Goal: Task Accomplishment & Management: Complete application form

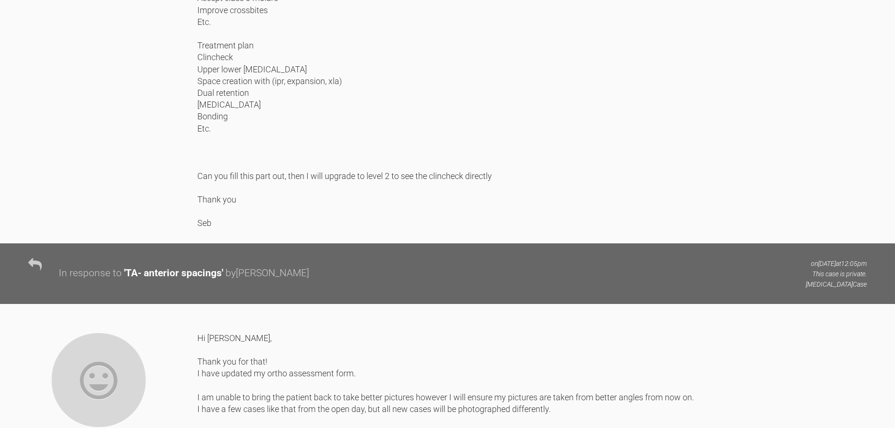
scroll to position [986, 0]
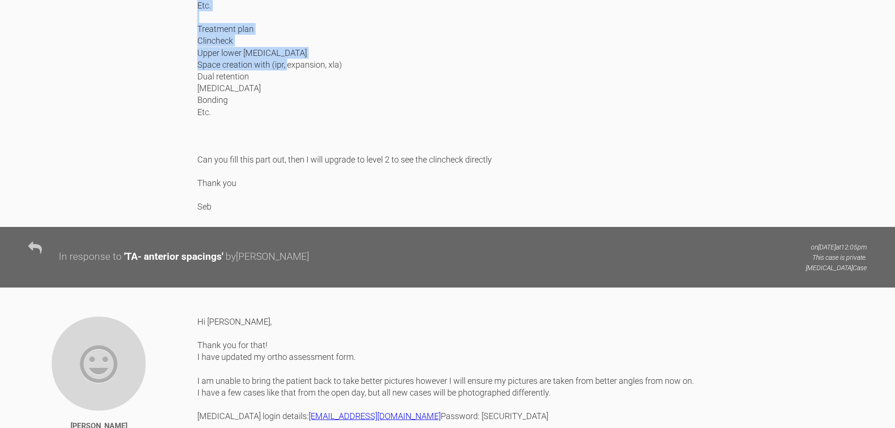
drag, startPoint x: 239, startPoint y: 276, endPoint x: 199, endPoint y: 214, distance: 73.5
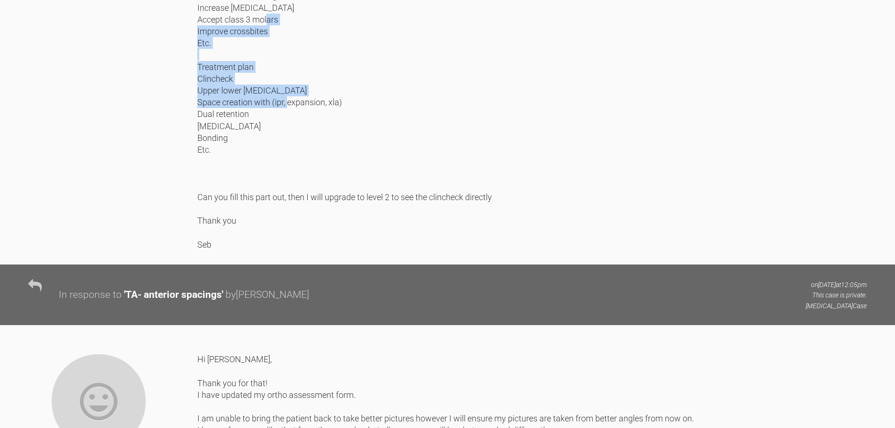
copy div "Clincheck Upper lower [MEDICAL_DATA] Space creation with (ipr, expansion, xla) …"
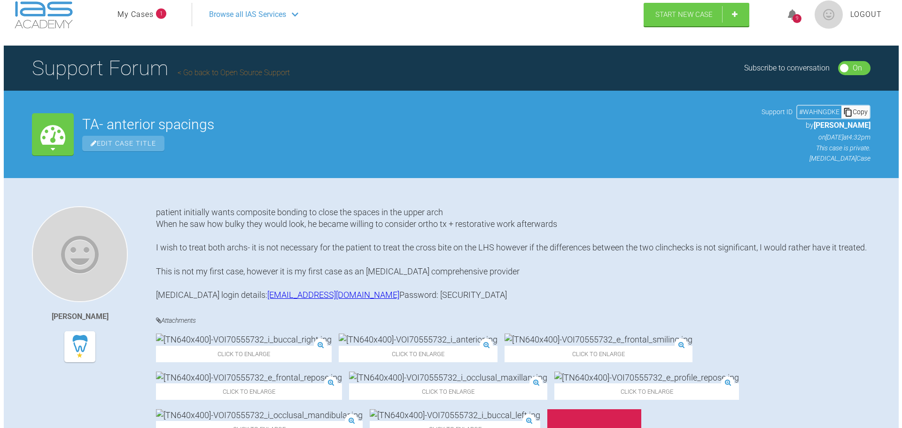
scroll to position [0, 0]
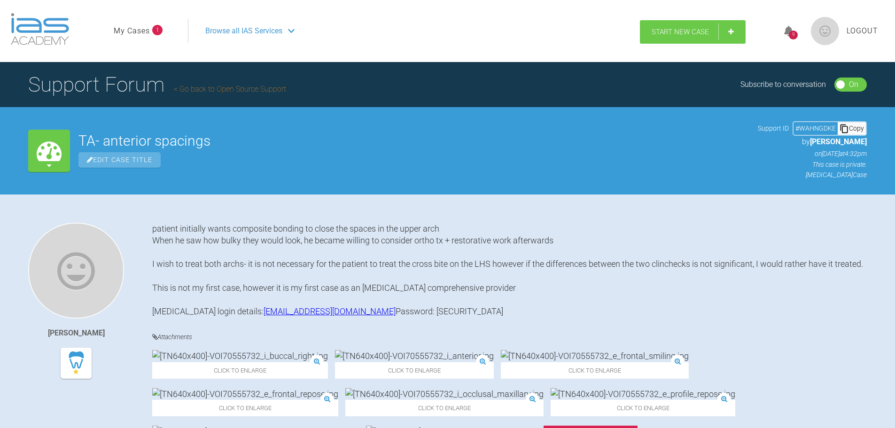
click at [670, 31] on span "Start New Case" at bounding box center [679, 32] width 57 height 8
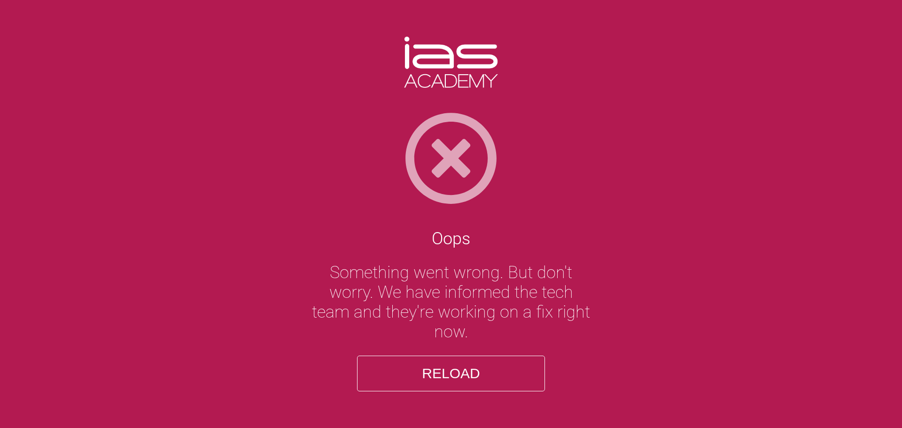
click at [458, 379] on button "Reload" at bounding box center [451, 374] width 188 height 36
click at [456, 373] on button "Reload" at bounding box center [451, 374] width 188 height 36
click at [458, 386] on button "Reload" at bounding box center [451, 374] width 188 height 36
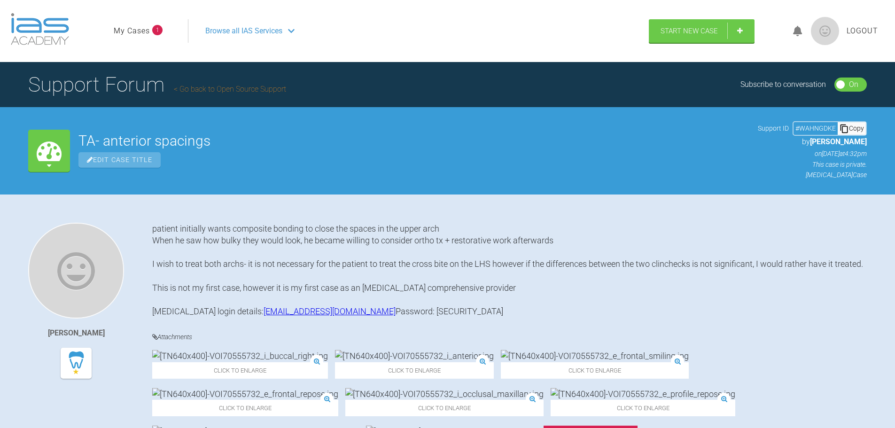
click at [150, 32] on li "My Cases 1" at bounding box center [138, 31] width 49 height 12
click at [139, 33] on link "My Cases" at bounding box center [132, 31] width 36 height 12
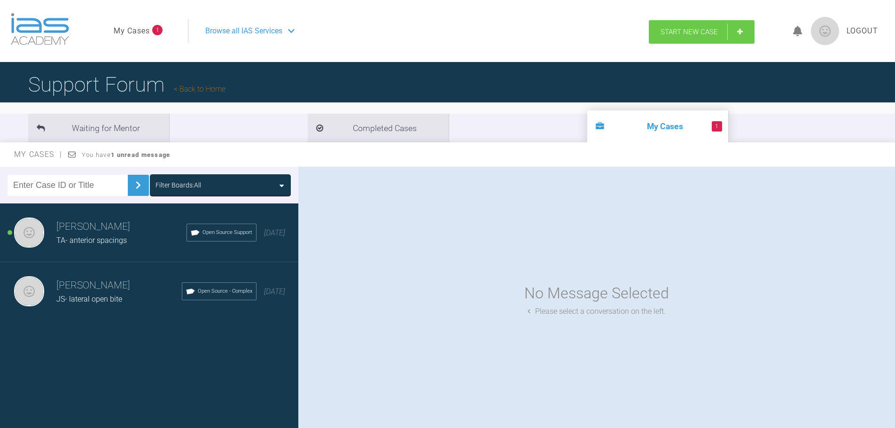
click at [692, 30] on span "Start New Case" at bounding box center [688, 32] width 57 height 8
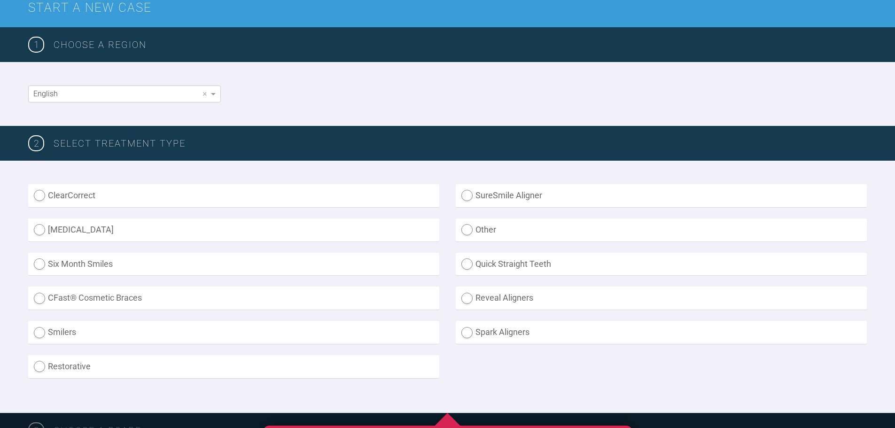
scroll to position [141, 0]
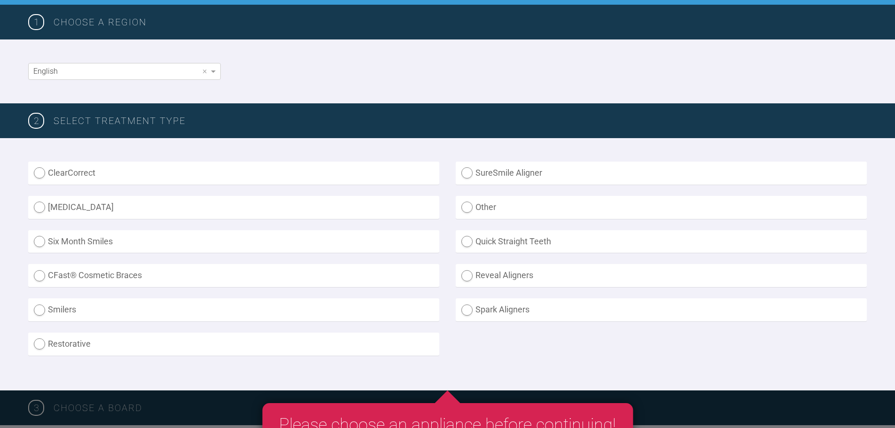
click at [34, 211] on label "[MEDICAL_DATA]" at bounding box center [233, 207] width 411 height 23
radio input "true"
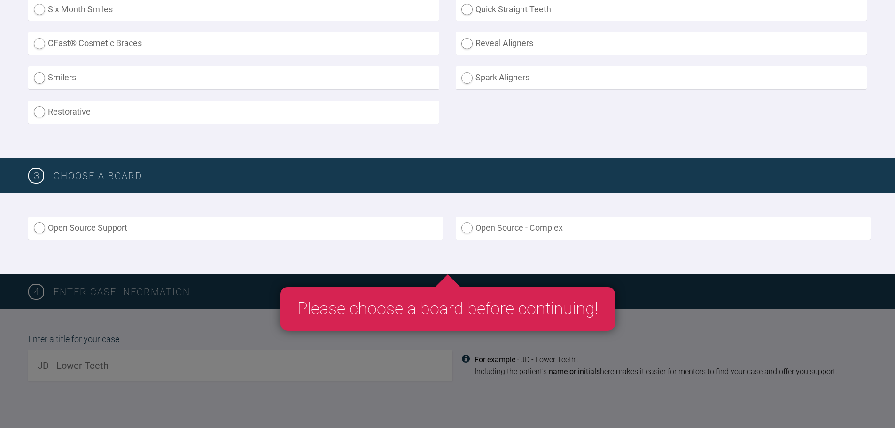
scroll to position [376, 0]
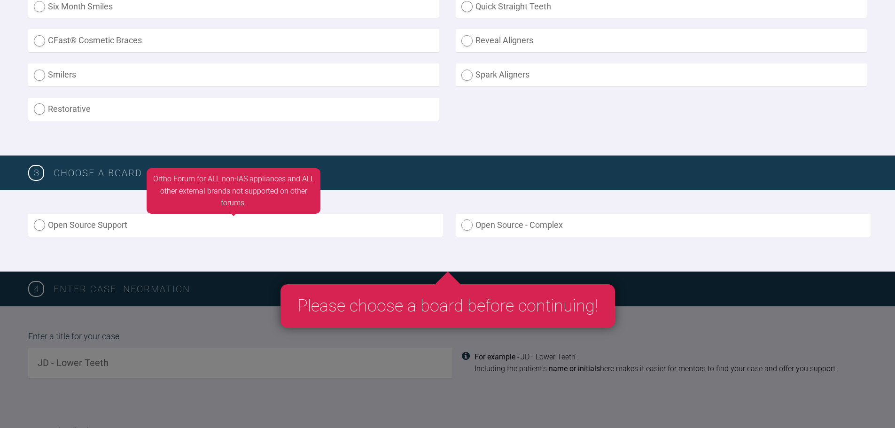
click at [185, 229] on label "Open Source Support" at bounding box center [235, 225] width 415 height 23
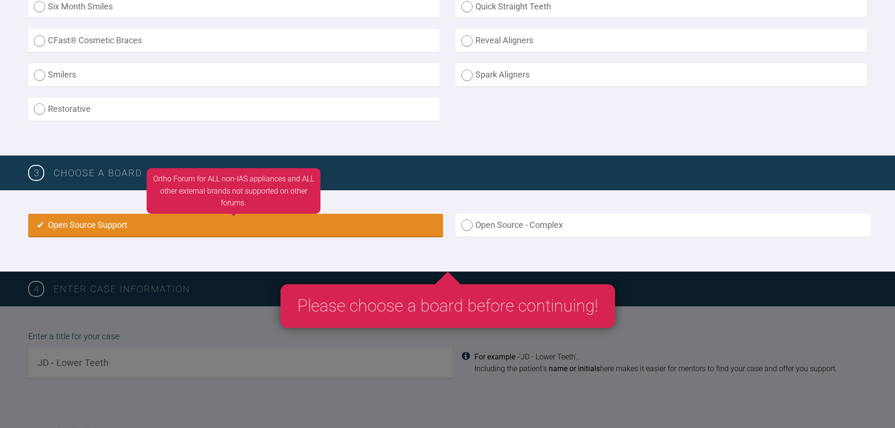
radio input "true"
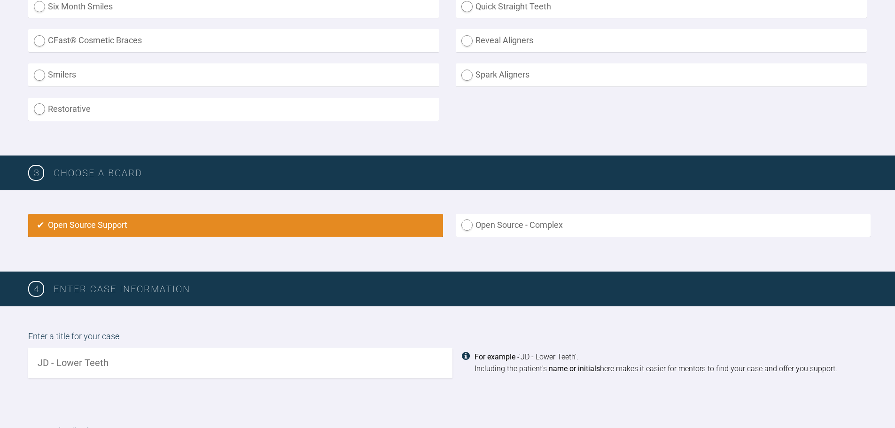
scroll to position [591, 0]
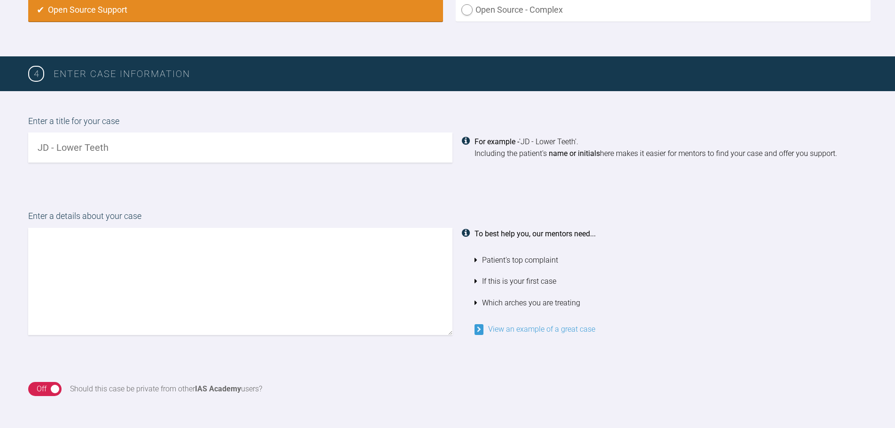
click at [127, 154] on input "text" at bounding box center [240, 147] width 424 height 30
type input "AH- crowding"
click at [159, 269] on textarea at bounding box center [240, 281] width 424 height 107
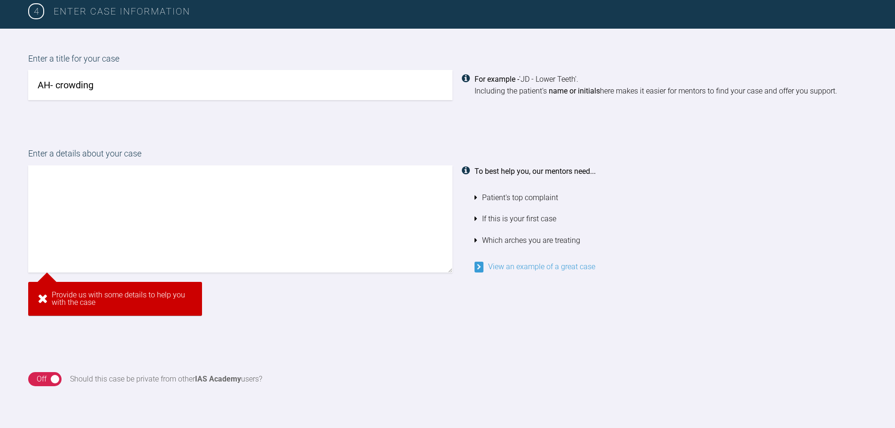
click at [338, 223] on textarea at bounding box center [240, 218] width 424 height 107
paste textarea "patient presented to the practice during [MEDICAL_DATA] open day. S/O: UL1 "sti…"
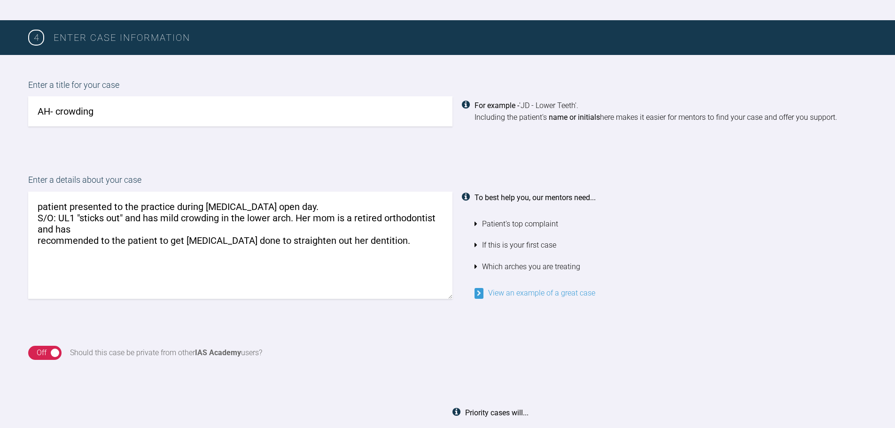
scroll to position [606, 0]
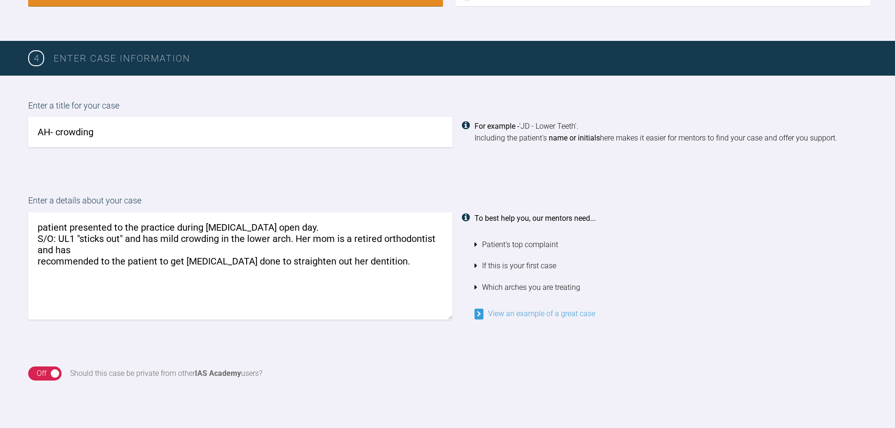
click at [39, 260] on textarea "patient presented to the practice during [MEDICAL_DATA] open day. S/O: UL1 "sti…" at bounding box center [240, 265] width 424 height 107
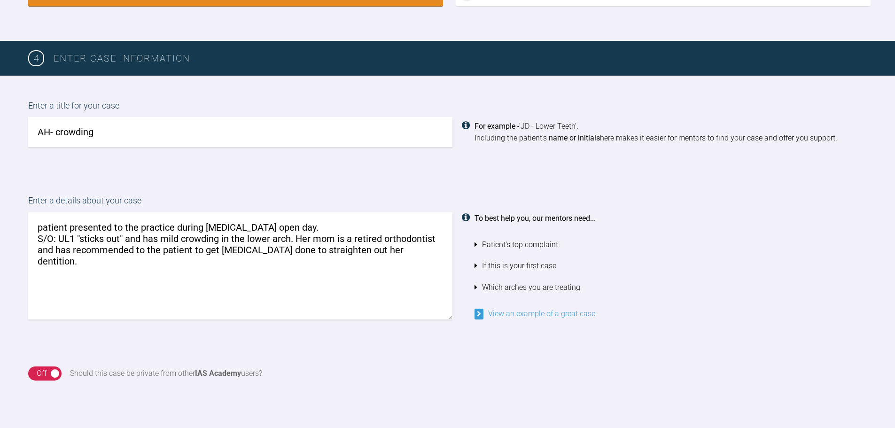
click at [414, 249] on textarea "patient presented to the practice during [MEDICAL_DATA] open day. S/O: UL1 "sti…" at bounding box center [240, 265] width 424 height 107
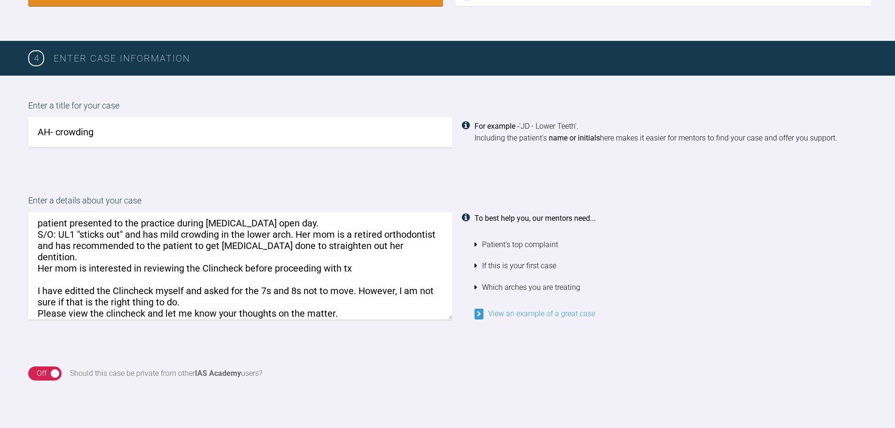
scroll to position [15, 0]
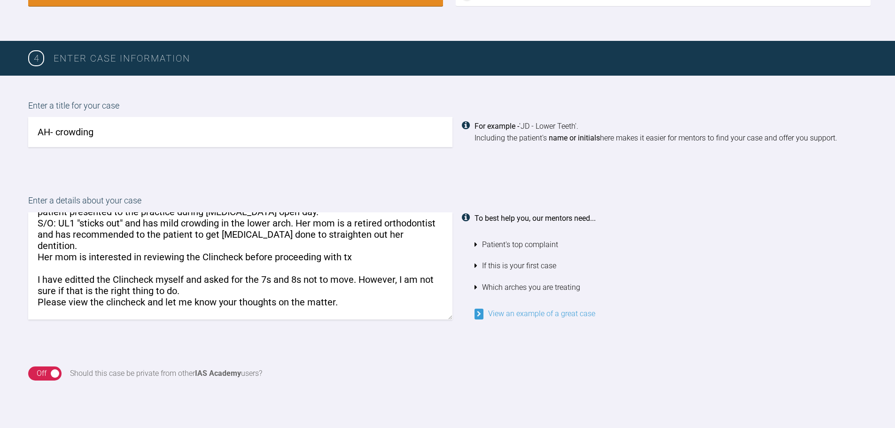
click at [183, 312] on textarea "patient presented to the practice during [MEDICAL_DATA] open day. S/O: UL1 "sti…" at bounding box center [240, 265] width 424 height 107
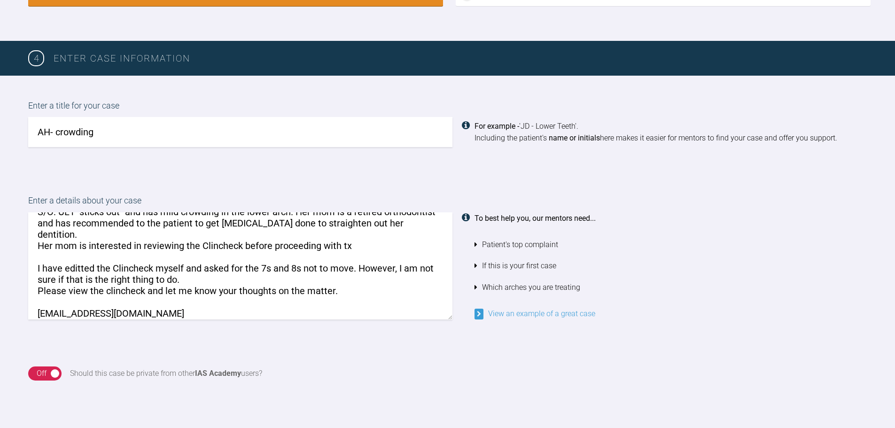
click at [37, 298] on textarea "patient presented to the practice during [MEDICAL_DATA] open day. S/O: UL1 "sti…" at bounding box center [240, 265] width 424 height 107
click at [48, 289] on textarea "patient presented to the practice during [MEDICAL_DATA] open day. S/O: UL1 "sti…" at bounding box center [240, 265] width 424 height 107
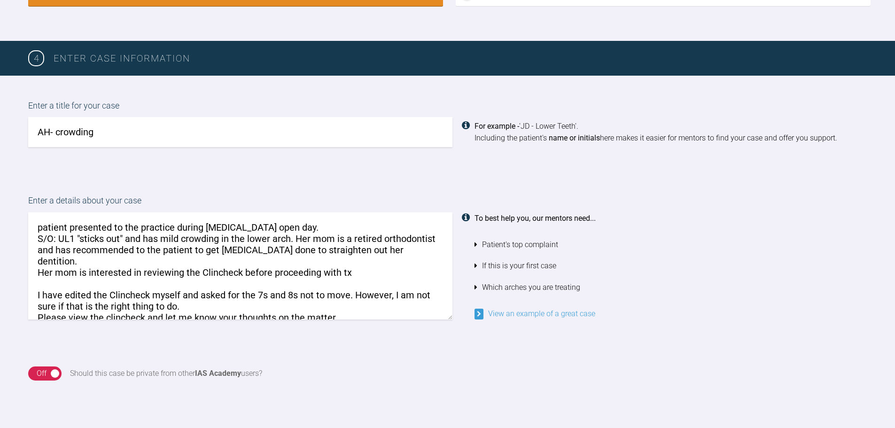
click at [41, 235] on textarea "patient presented to the practice during [MEDICAL_DATA] open day. S/O: UL1 "sti…" at bounding box center [240, 265] width 424 height 107
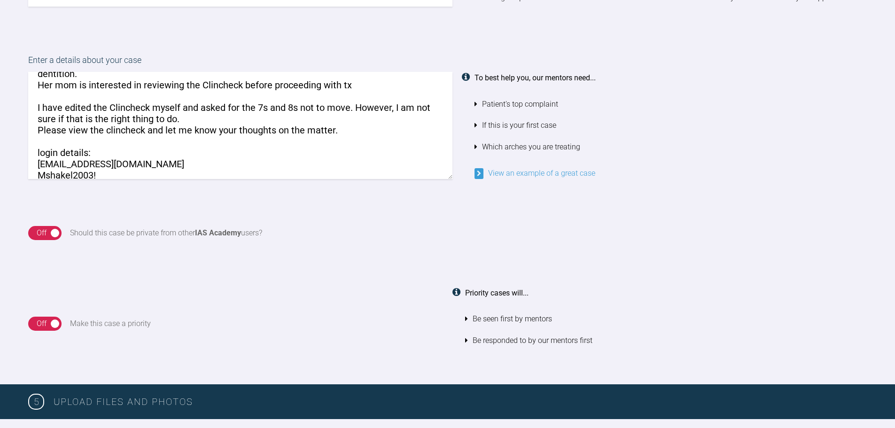
scroll to position [747, 0]
type textarea "patient presented to the practice during [MEDICAL_DATA] open day. C/O: UL1 "sti…"
click at [50, 234] on div "On Off" at bounding box center [44, 232] width 33 height 14
click at [52, 326] on div "On Off" at bounding box center [44, 323] width 33 height 14
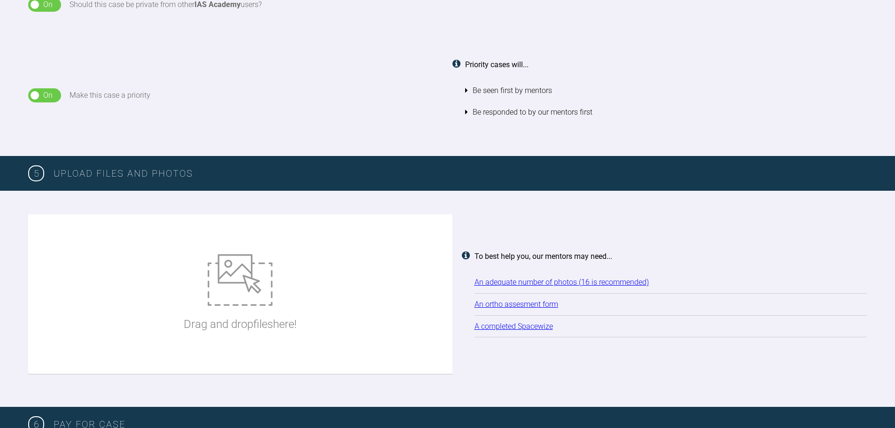
scroll to position [982, 0]
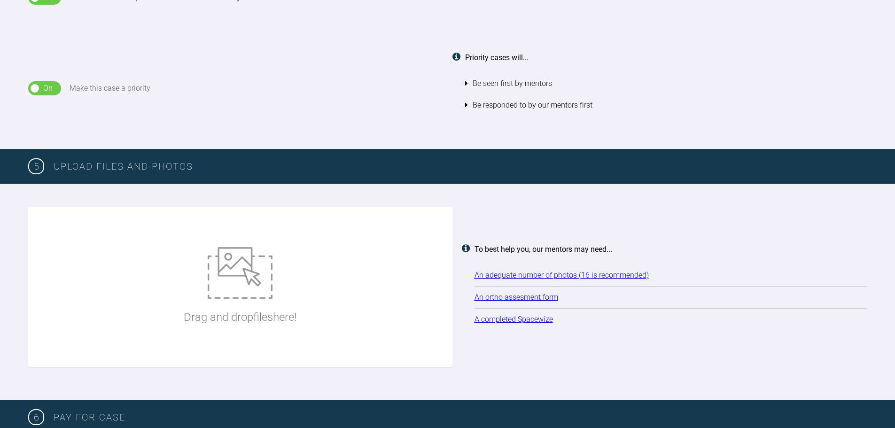
click at [261, 278] on img at bounding box center [240, 273] width 65 height 52
type input "C:\fakepath\[TN640x400]-VOI70345225_i_buccal_right.jpg"
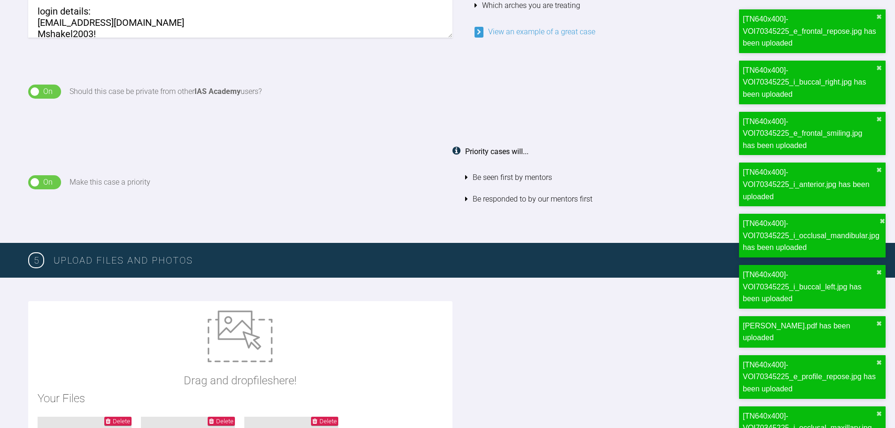
scroll to position [700, 0]
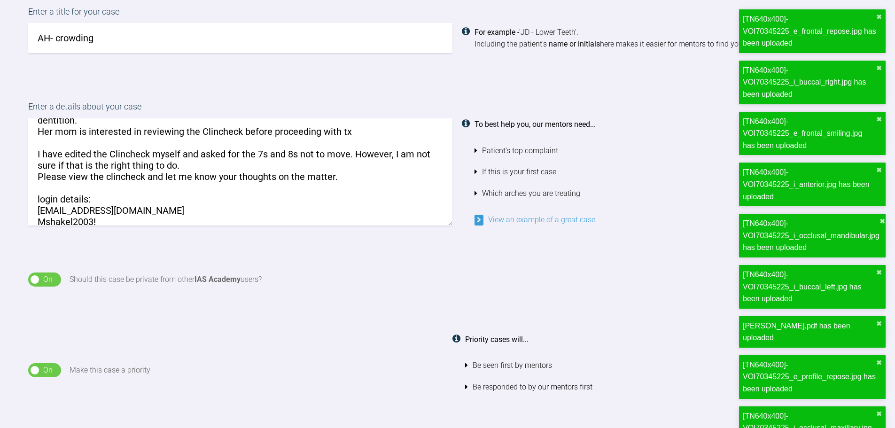
click at [351, 164] on textarea "patient presented to the practice during [MEDICAL_DATA] open day. C/O: UL1 "sti…" at bounding box center [240, 171] width 424 height 107
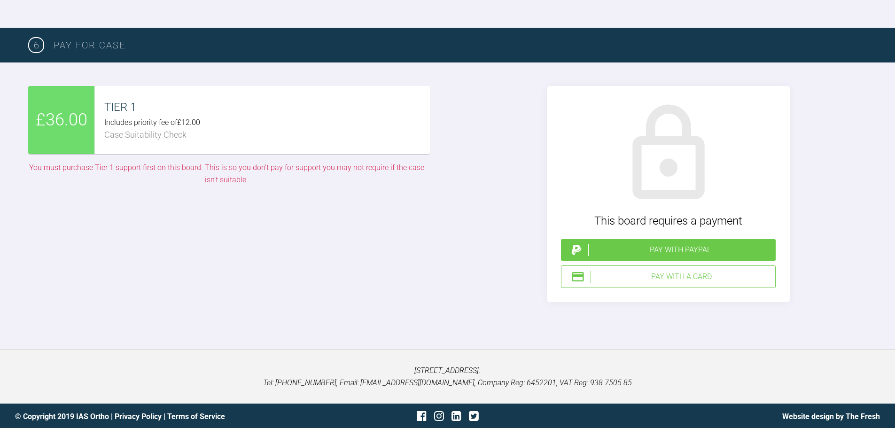
scroll to position [1625, 0]
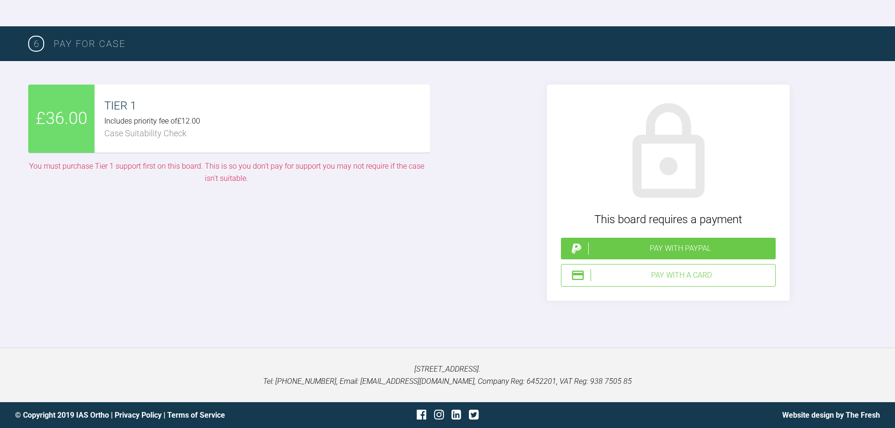
type textarea "patient presented to the practice during [MEDICAL_DATA] open day. C/O: UL1 "sti…"
click at [703, 275] on div "Pay with a Card" at bounding box center [680, 275] width 181 height 12
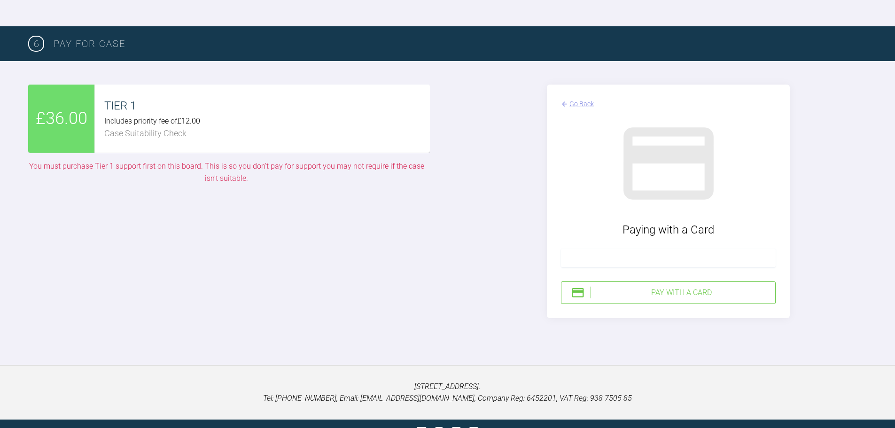
click at [622, 262] on iframe at bounding box center [668, 257] width 202 height 9
click at [689, 291] on div "Pay with a Card" at bounding box center [680, 292] width 181 height 12
